Goal: Find specific page/section: Find specific page/section

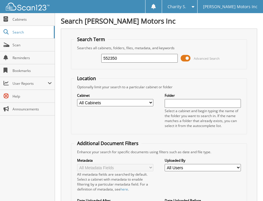
click at [147, 59] on input "552350" at bounding box center [139, 58] width 77 height 9
type input "558146"
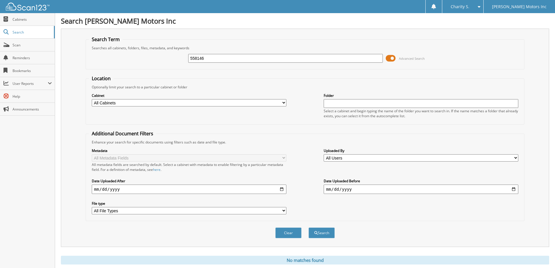
click at [237, 62] on input "558146" at bounding box center [285, 58] width 195 height 9
type input "558462"
click at [263, 201] on button "Search" at bounding box center [321, 232] width 26 height 11
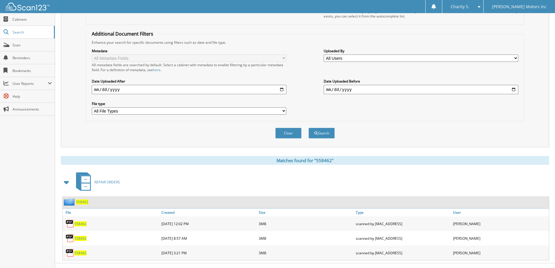
scroll to position [110, 0]
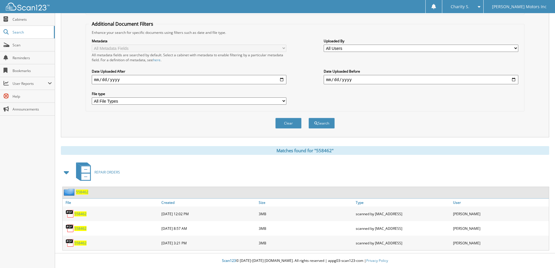
click at [84, 241] on span "558462" at bounding box center [80, 242] width 12 height 5
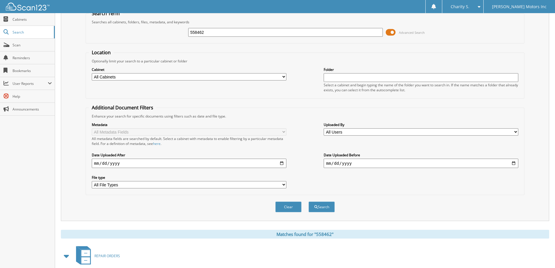
scroll to position [0, 0]
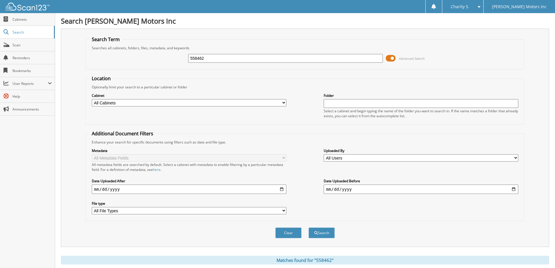
click at [204, 60] on input "558462" at bounding box center [285, 58] width 195 height 9
type input "558634"
click at [308, 227] on button "Search" at bounding box center [321, 232] width 26 height 11
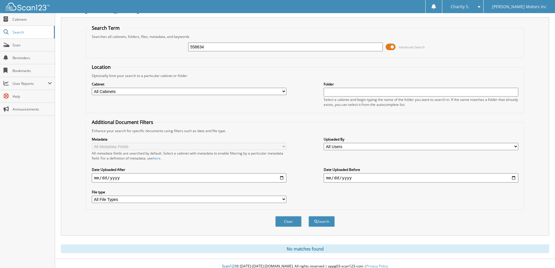
scroll to position [17, 0]
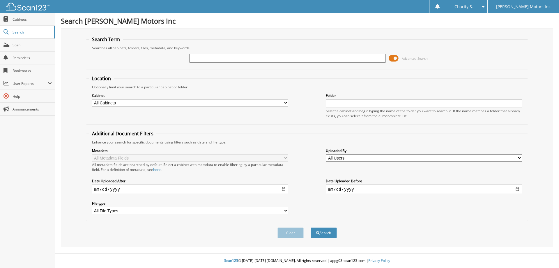
click at [212, 61] on input "text" at bounding box center [287, 58] width 196 height 9
type input "539319"
click at [324, 229] on button "Search" at bounding box center [324, 232] width 26 height 11
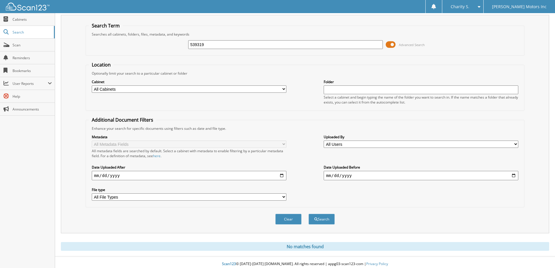
scroll to position [17, 0]
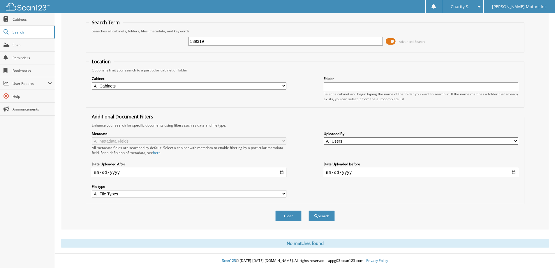
click at [209, 42] on input "539319" at bounding box center [285, 41] width 195 height 9
click at [207, 42] on input "539319" at bounding box center [285, 41] width 195 height 9
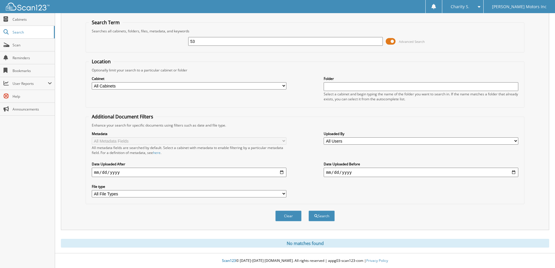
type input "5"
click at [207, 42] on input "text" at bounding box center [285, 41] width 195 height 9
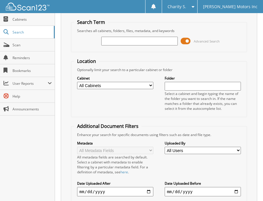
scroll to position [0, 0]
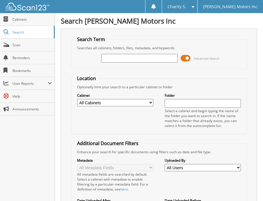
click at [133, 77] on fieldset "Location Optionally limit your search to a particular cabinet or folder Cabinet…" at bounding box center [159, 104] width 177 height 59
click at [113, 58] on input "text" at bounding box center [139, 58] width 77 height 9
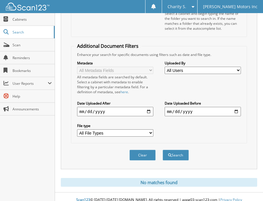
scroll to position [104, 0]
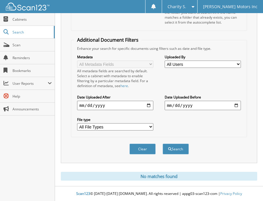
type input "551913"
click at [179, 156] on div "Clear Search" at bounding box center [159, 149] width 177 height 24
click at [175, 147] on button "Search" at bounding box center [176, 149] width 26 height 11
